Goal: Find specific page/section: Find specific page/section

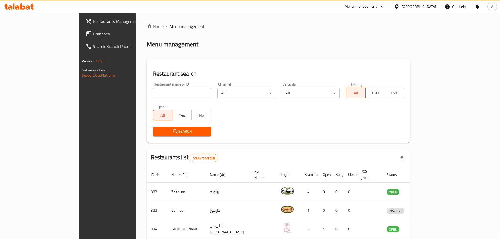
click at [153, 92] on input "search" at bounding box center [182, 93] width 58 height 11
type input "sky and green"
click button "Search" at bounding box center [182, 132] width 58 height 10
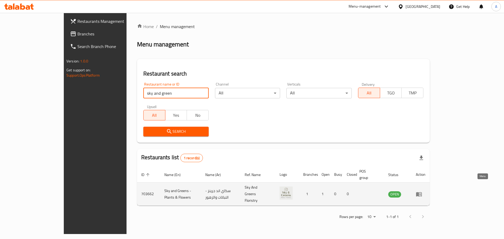
click at [422, 191] on icon "enhanced table" at bounding box center [419, 194] width 6 height 6
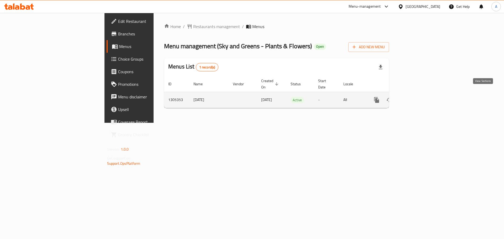
click at [418, 97] on icon "enhanced table" at bounding box center [414, 100] width 6 height 6
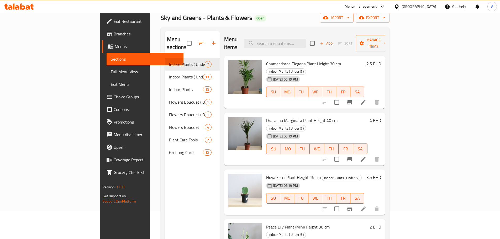
scroll to position [2, 0]
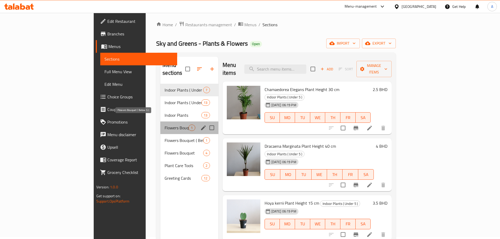
click at [165, 125] on span "Flowers Bouquet ( Below 5 )" at bounding box center [177, 128] width 24 height 6
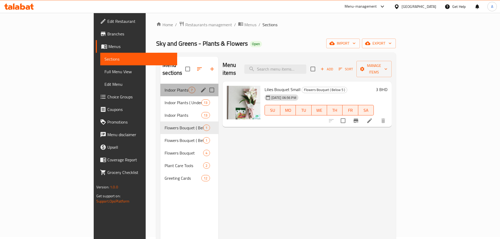
click at [160, 87] on div "Indoor Plants ( Under 5 ) 7" at bounding box center [189, 90] width 58 height 13
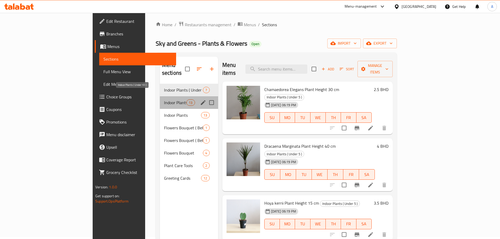
click at [164, 100] on span "Indoor Plants ( Under 10 )" at bounding box center [175, 103] width 22 height 6
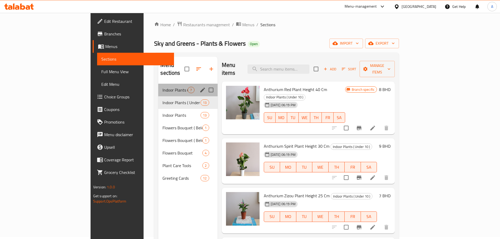
click at [158, 86] on div "Indoor Plants ( Under 5 ) 7" at bounding box center [187, 90] width 59 height 13
